Goal: Leave review/rating

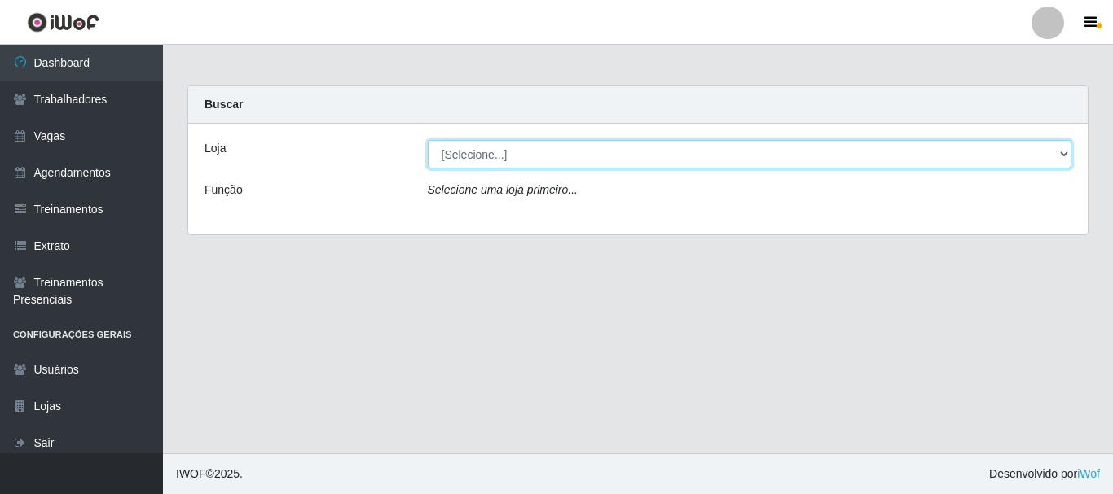
click at [510, 153] on select "[Selecione...] O Cestão - [GEOGRAPHIC_DATA]" at bounding box center [750, 154] width 644 height 29
select select "238"
click at [428, 140] on select "[Selecione...] O Cestão - [GEOGRAPHIC_DATA]" at bounding box center [750, 154] width 644 height 29
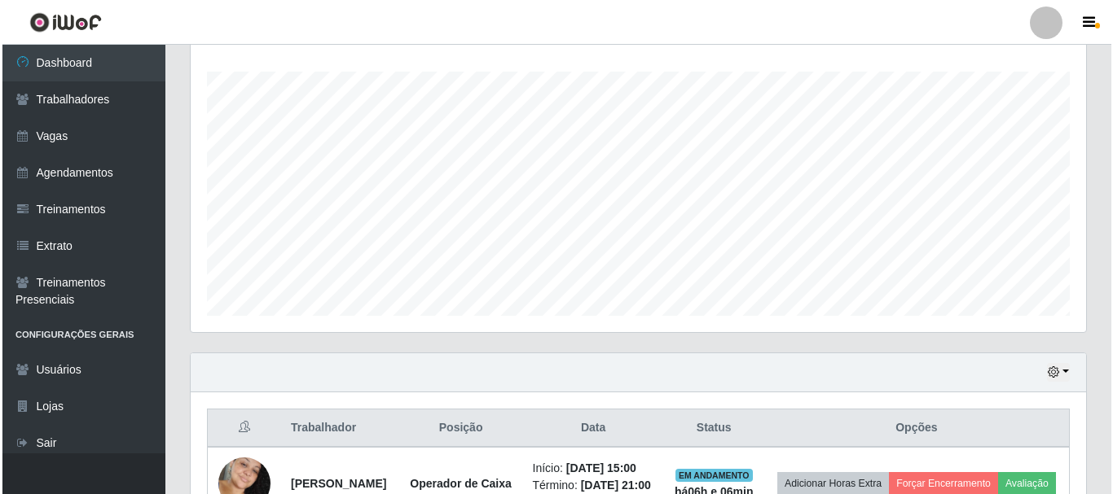
scroll to position [382, 0]
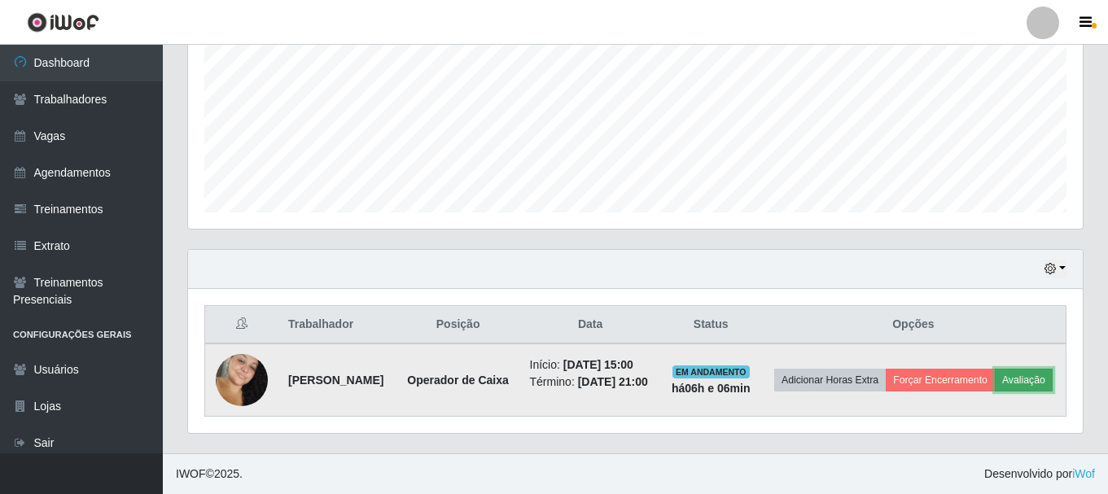
click at [995, 384] on button "Avaliação" at bounding box center [1024, 380] width 58 height 23
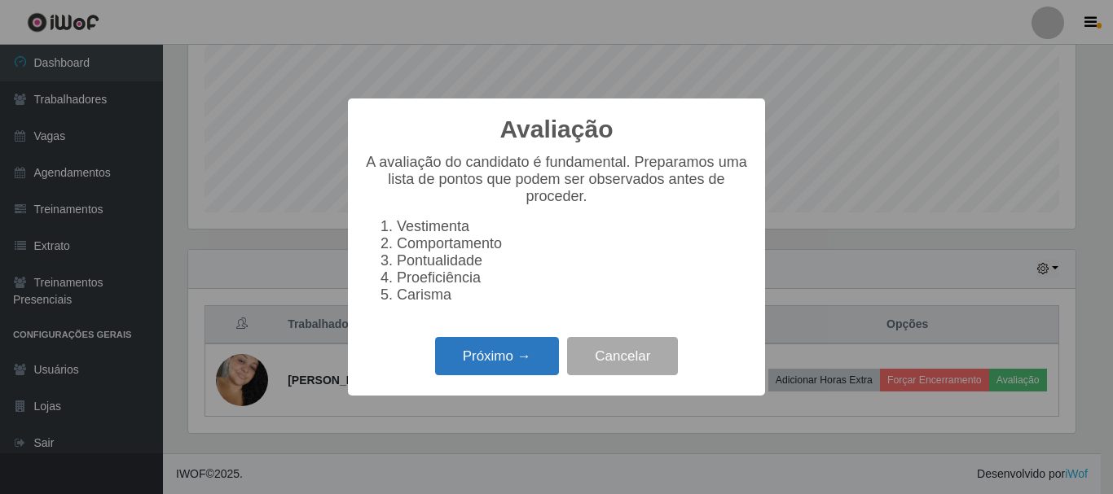
click at [508, 350] on button "Próximo →" at bounding box center [497, 356] width 124 height 38
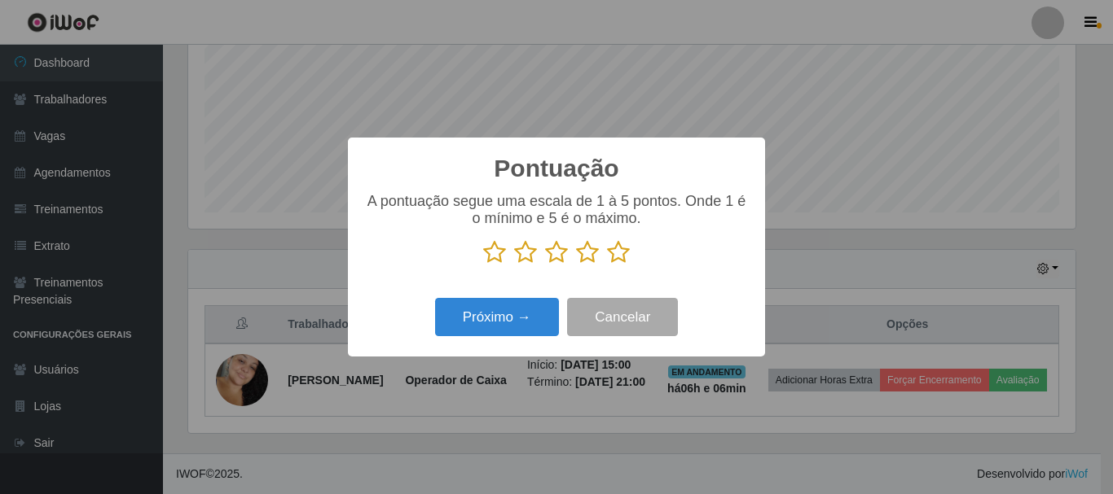
click at [497, 250] on icon at bounding box center [494, 252] width 23 height 24
click at [483, 265] on input "radio" at bounding box center [483, 265] width 0 height 0
click at [617, 248] on icon at bounding box center [618, 252] width 23 height 24
click at [607, 265] on input "radio" at bounding box center [607, 265] width 0 height 0
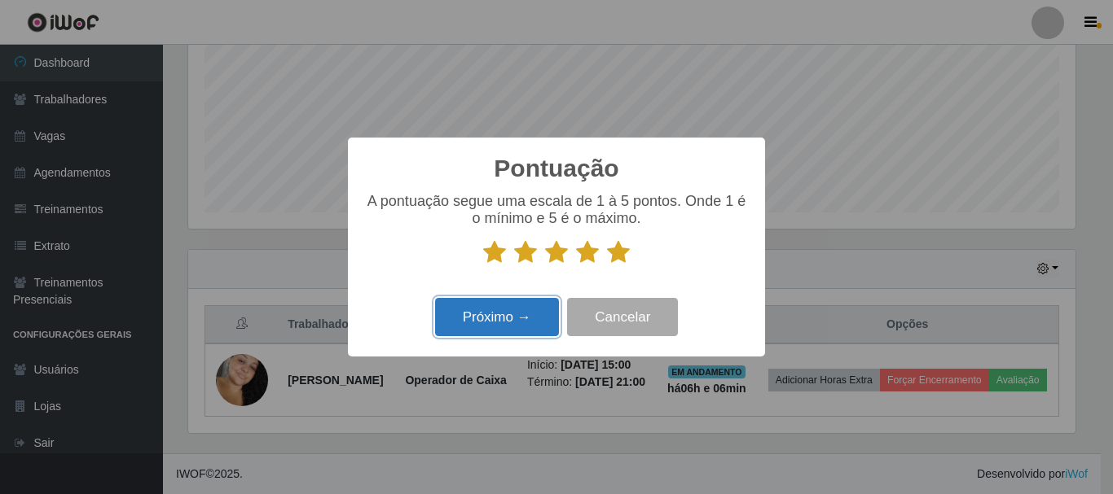
click at [502, 309] on button "Próximo →" at bounding box center [497, 317] width 124 height 38
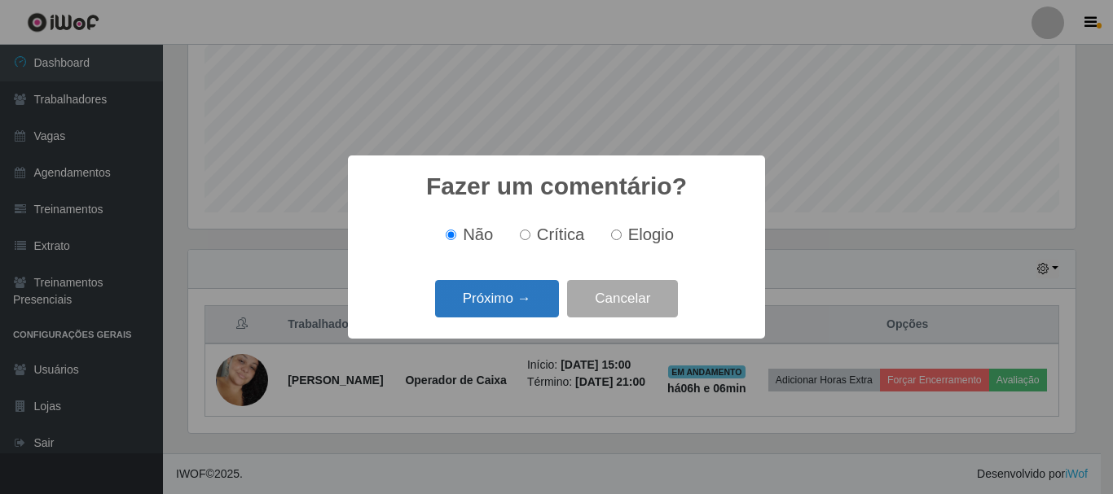
click at [502, 299] on button "Próximo →" at bounding box center [497, 299] width 124 height 38
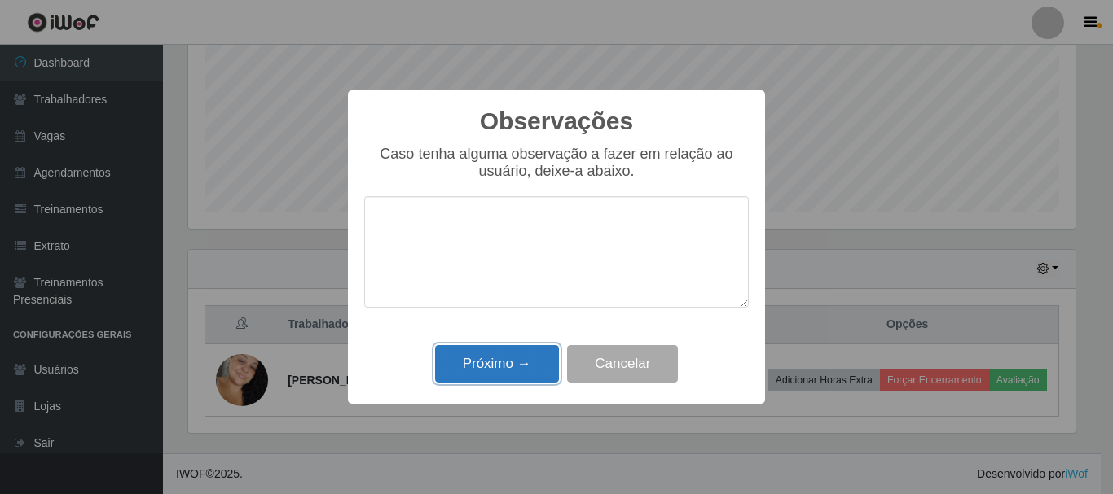
click at [508, 371] on button "Próximo →" at bounding box center [497, 364] width 124 height 38
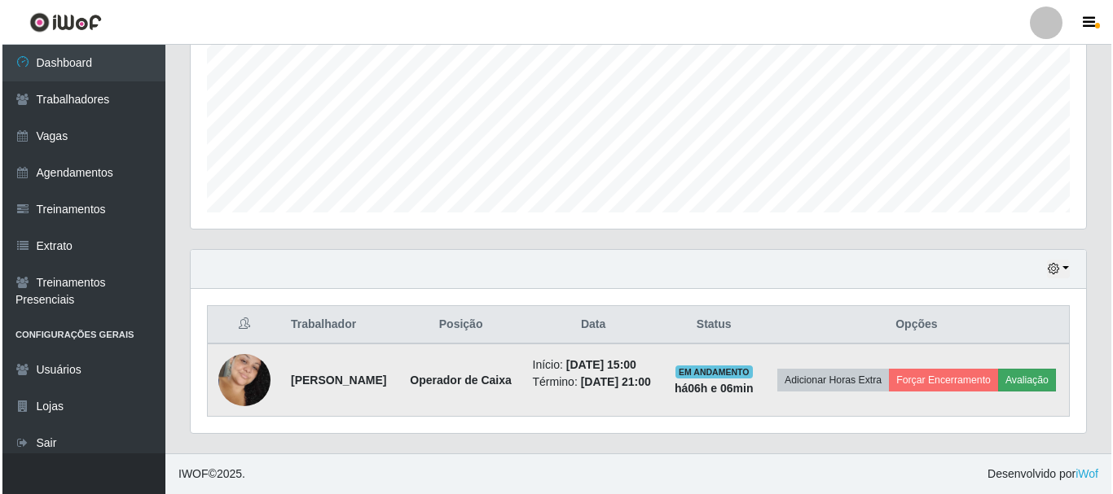
scroll to position [370, 0]
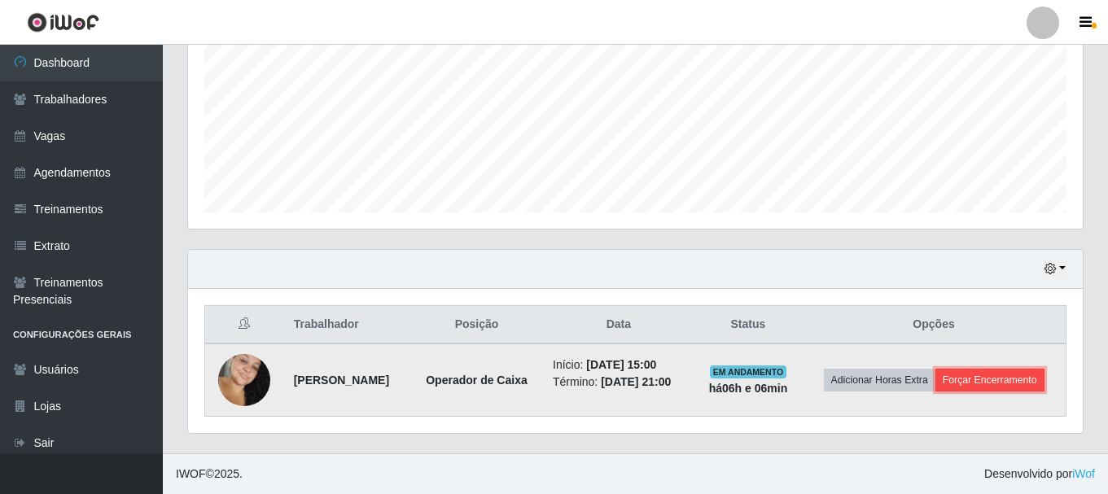
click at [966, 374] on button "Forçar Encerramento" at bounding box center [990, 380] width 109 height 23
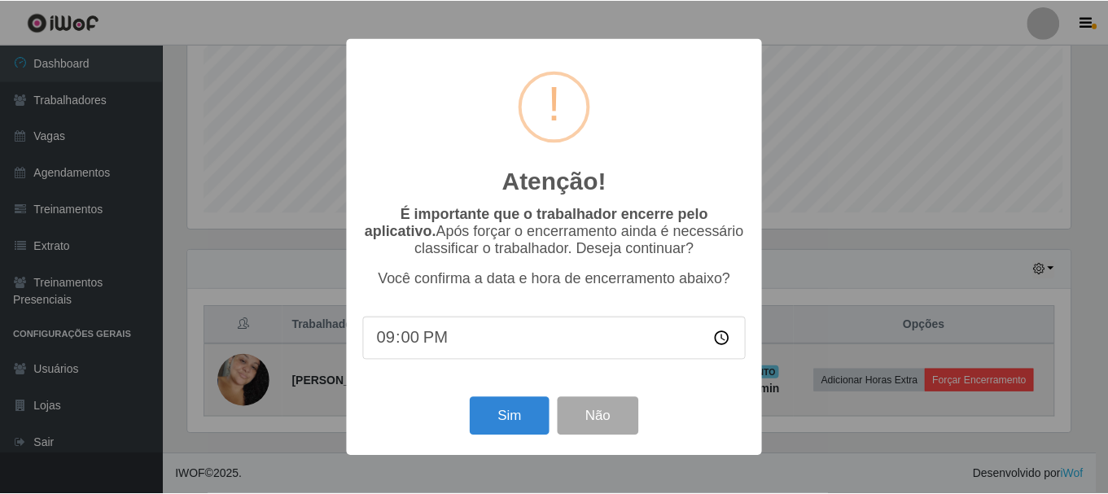
scroll to position [338, 887]
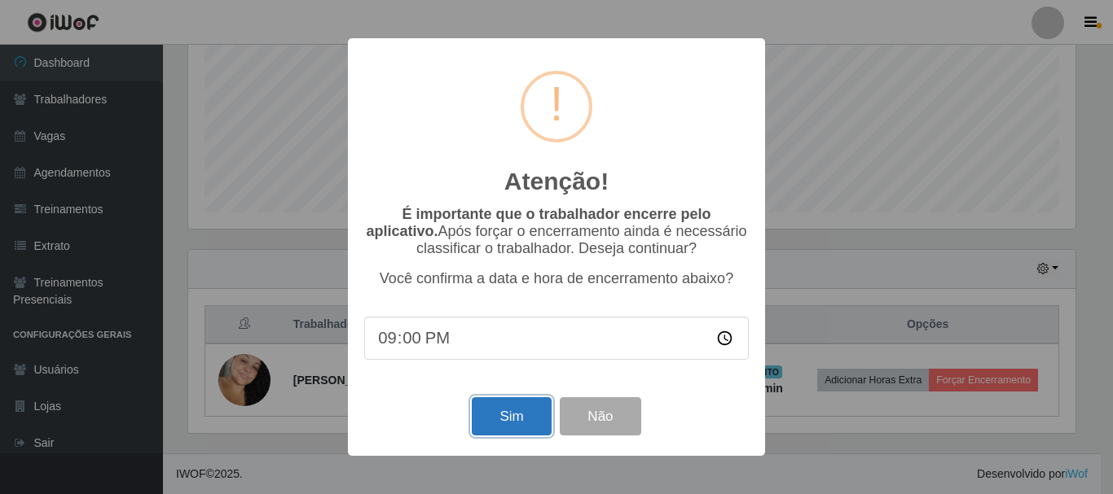
click at [528, 421] on button "Sim" at bounding box center [511, 416] width 79 height 38
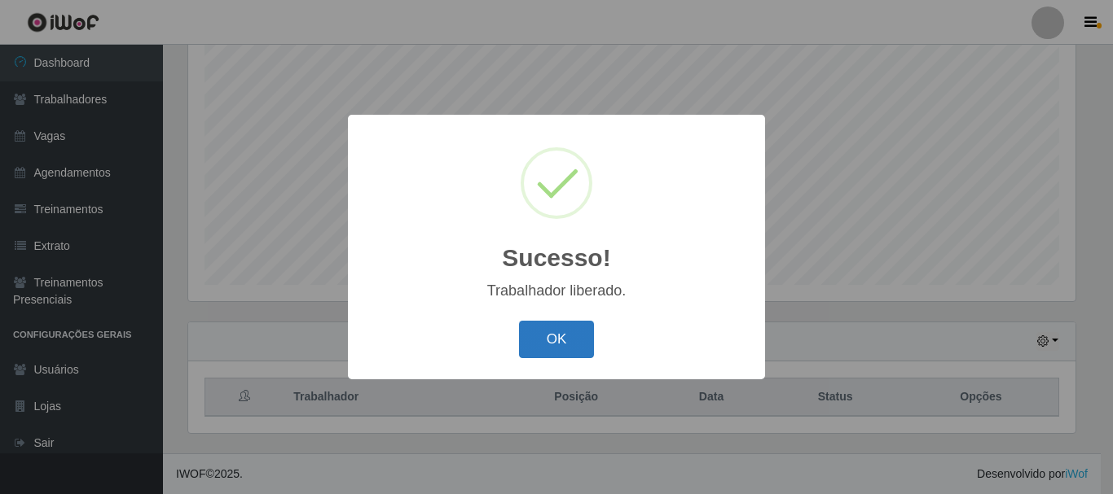
click at [575, 336] on button "OK" at bounding box center [557, 340] width 76 height 38
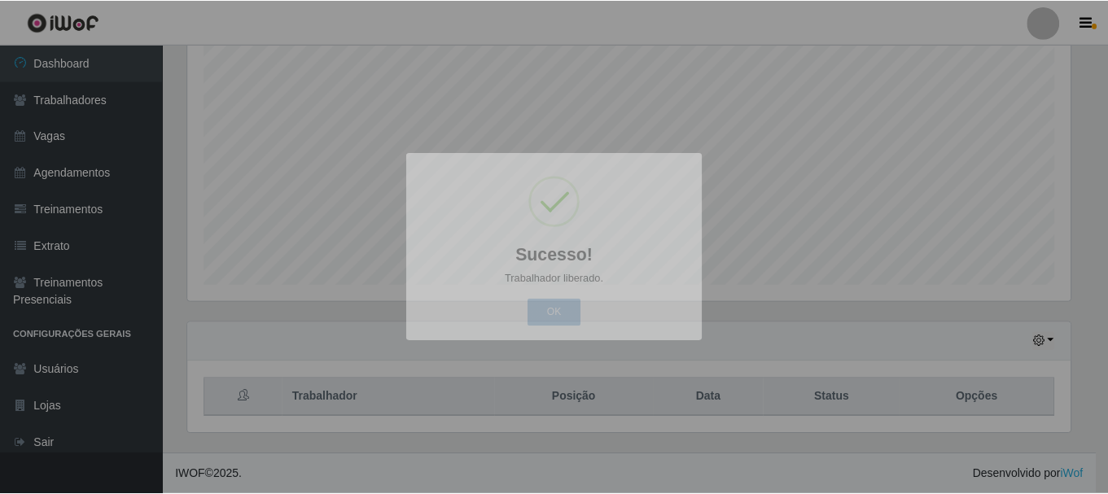
scroll to position [338, 895]
